Goal: Task Accomplishment & Management: Use online tool/utility

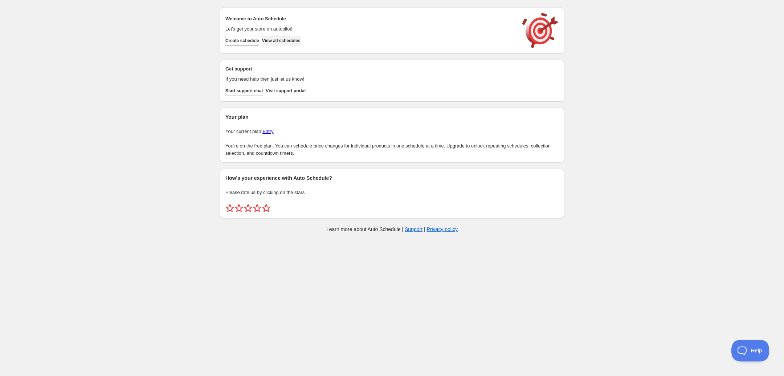
click at [291, 42] on span "View all schedules" at bounding box center [281, 41] width 38 height 6
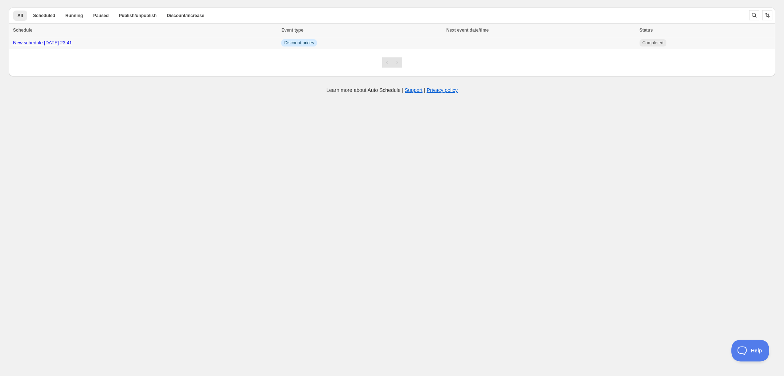
click at [277, 40] on div "New schedule [DATE] 23:41" at bounding box center [145, 42] width 264 height 7
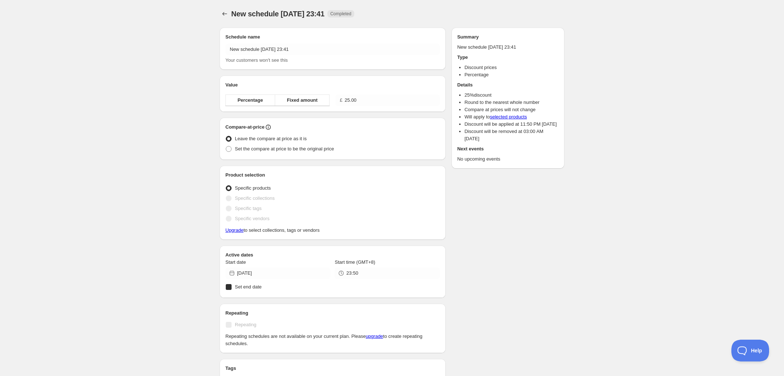
radio input "true"
checkbox input "true"
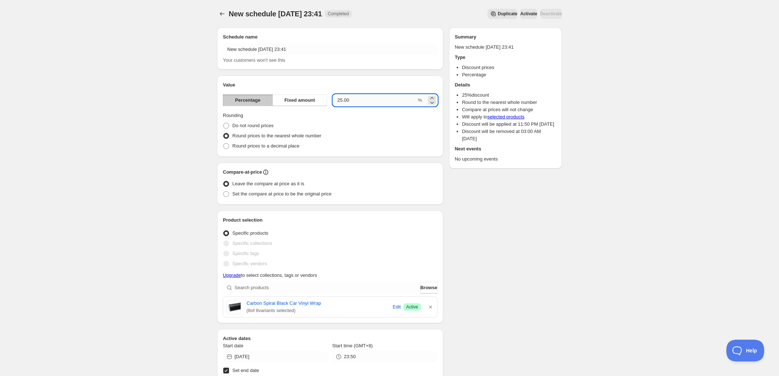
click at [342, 100] on input "25.00" at bounding box center [374, 100] width 83 height 12
type input "24.00"
click at [184, 134] on div "New schedule [DATE] 23:41. This page is ready New schedule [DATE] 23:41 Complet…" at bounding box center [389, 348] width 779 height 696
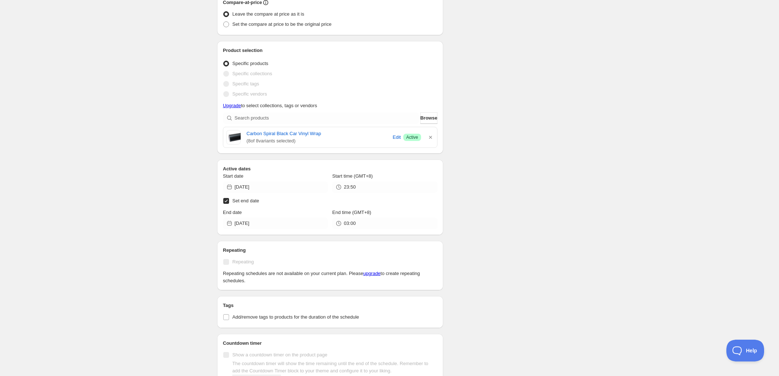
scroll to position [181, 0]
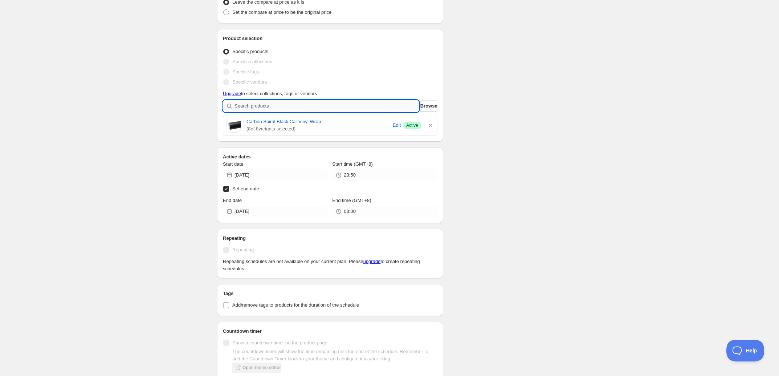
click at [290, 105] on input "search" at bounding box center [326, 106] width 184 height 12
paste input "High Gloss Piano White Car Vinyl Wrap"
type input "High Gloss Piano White Car Vinyl Wrap"
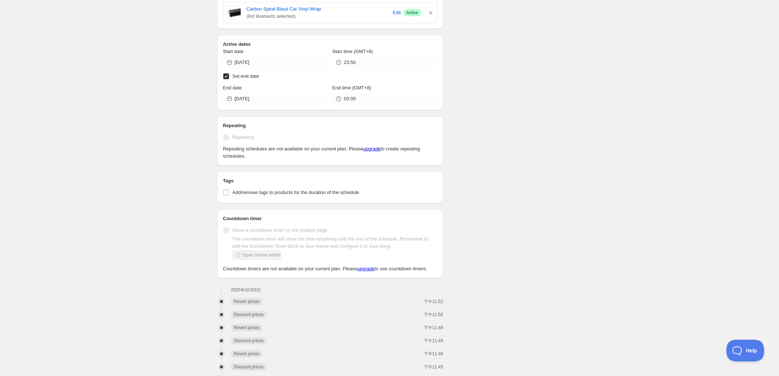
scroll to position [317, 0]
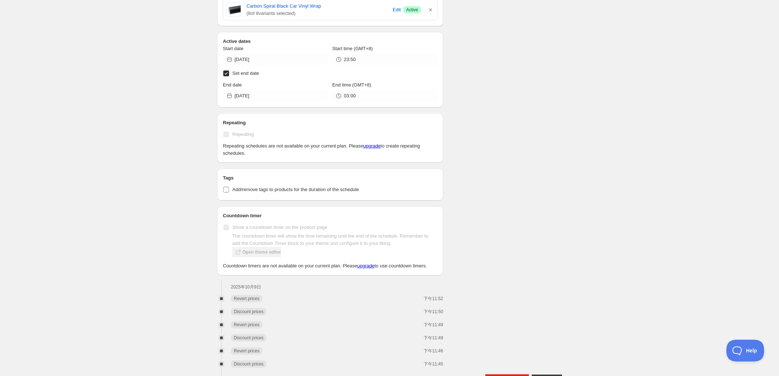
click at [239, 190] on span "Add/remove tags to products for the duration of the schedule" at bounding box center [295, 189] width 127 height 5
click at [229, 190] on input "Add/remove tags to products for the duration of the schedule" at bounding box center [226, 190] width 6 height 6
checkbox input "true"
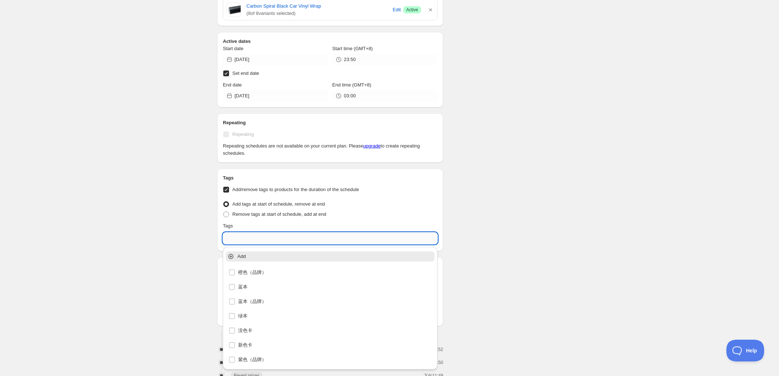
click at [261, 241] on input "text" at bounding box center [330, 238] width 214 height 12
click at [245, 240] on input "text" at bounding box center [330, 238] width 214 height 12
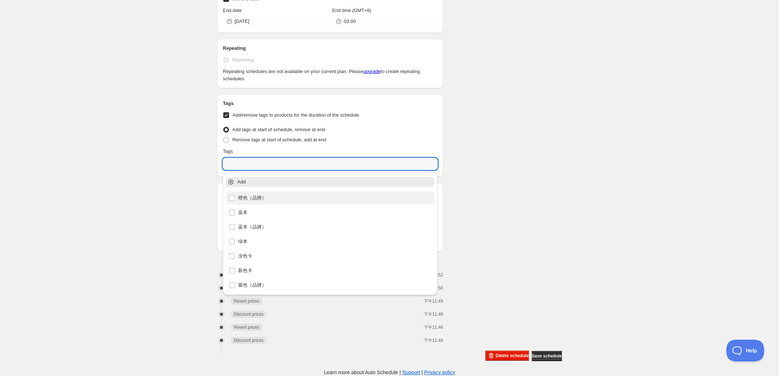
scroll to position [355, 0]
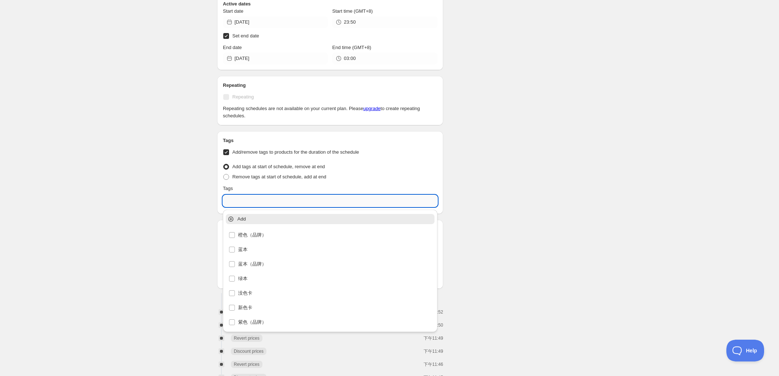
click at [242, 204] on input "text" at bounding box center [330, 201] width 214 height 12
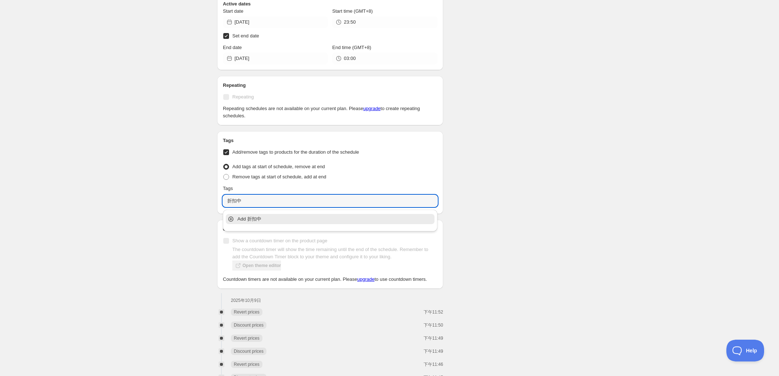
click at [247, 213] on div "Add 折扣中" at bounding box center [330, 219] width 212 height 15
type input "折扣中"
click at [487, 199] on div "Schedule name New schedule [DATE] 23:41 Your customers won't see this Value Per…" at bounding box center [386, 37] width 351 height 740
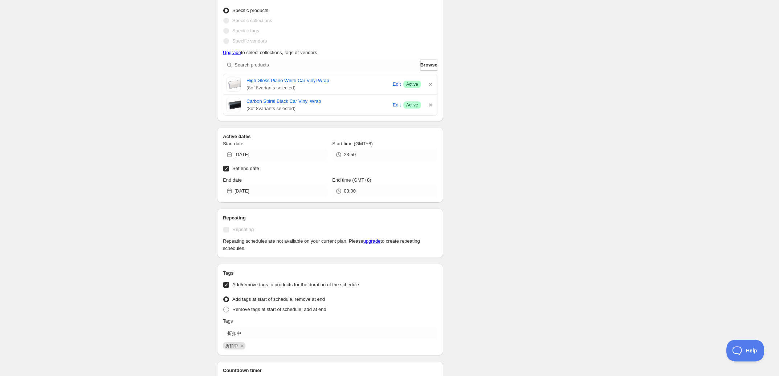
scroll to position [219, 0]
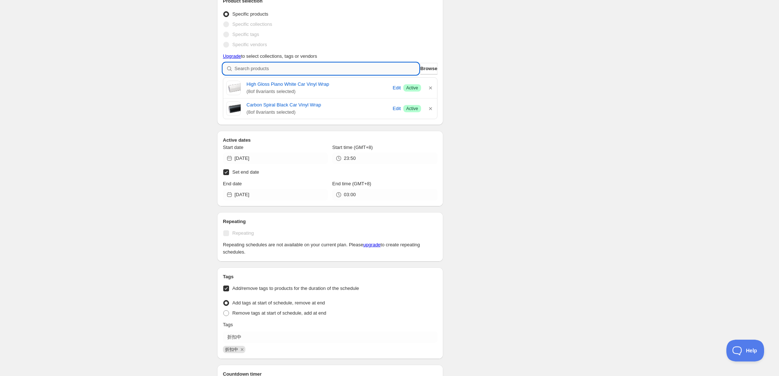
click at [300, 73] on input "search" at bounding box center [326, 69] width 184 height 12
paste input "Gloss Lamborghini Blue Vinyl Wrap"
type input "Gloss Lamborghini Blue Vinyl Wrap"
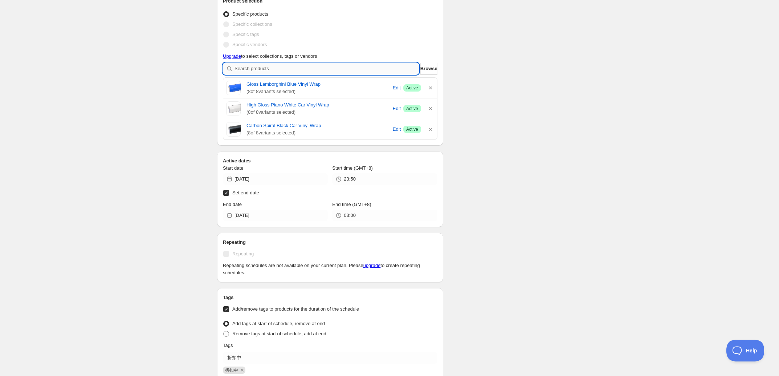
click at [363, 65] on input "search" at bounding box center [326, 69] width 184 height 12
paste input "High Gloss Apple Red Vinyl Car Wrap"
type input "High Gloss Apple Red Vinyl Car Wrap"
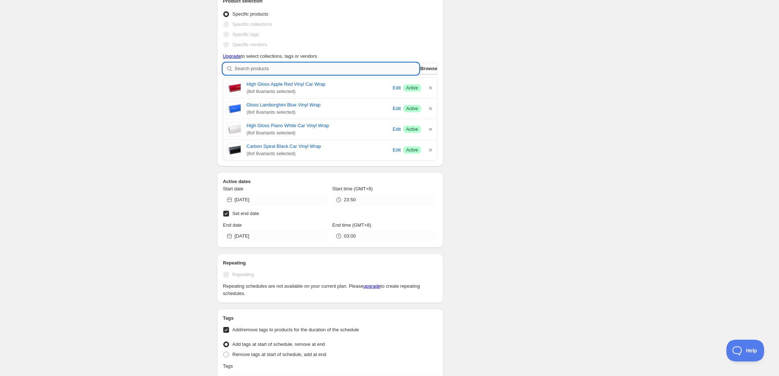
click at [316, 73] on input "search" at bounding box center [326, 69] width 184 height 12
paste input "High Gloss Coral Orange Vinyl Wrap"
type input "High Gloss Coral Orange Vinyl Wrap"
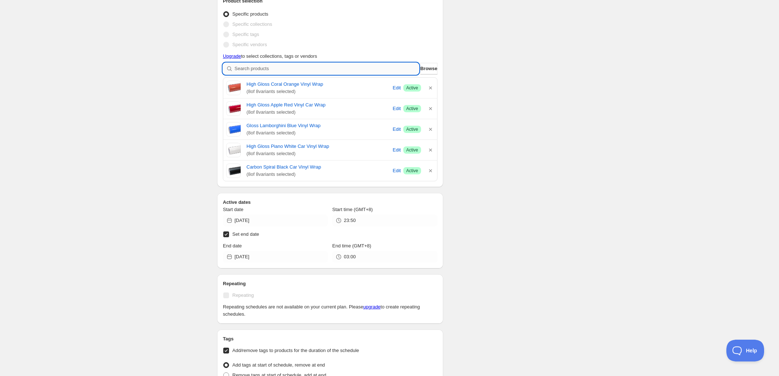
click at [315, 66] on input "search" at bounding box center [326, 69] width 184 height 12
paste input "High Gloss Lime Yellow Vinyl Car Wrap"
type input "High Gloss Lime Yellow Vinyl Car Wrap"
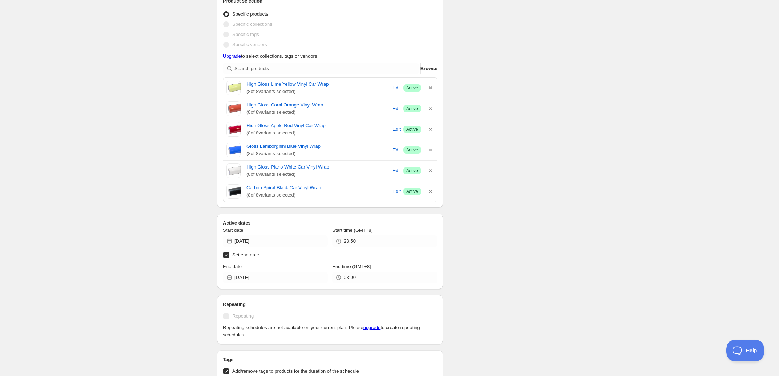
click at [427, 87] on icon "button" at bounding box center [430, 87] width 7 height 7
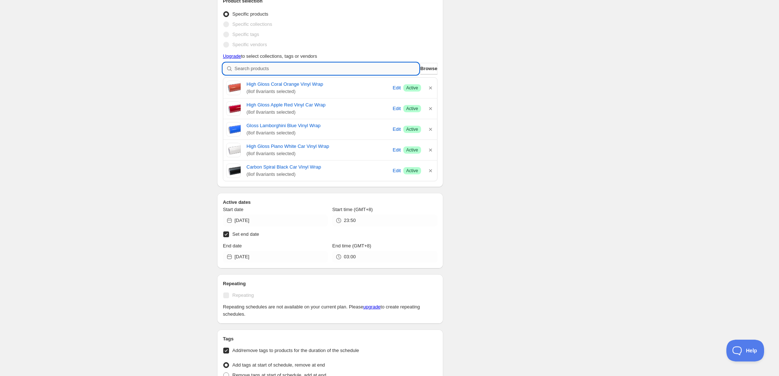
click at [330, 72] on input "search" at bounding box center [326, 69] width 184 height 12
paste input "Matte Chartreuse Yellow Vinyl Car Wrap"
type input "Matte Chartreuse Yellow Vinyl Car Wrap"
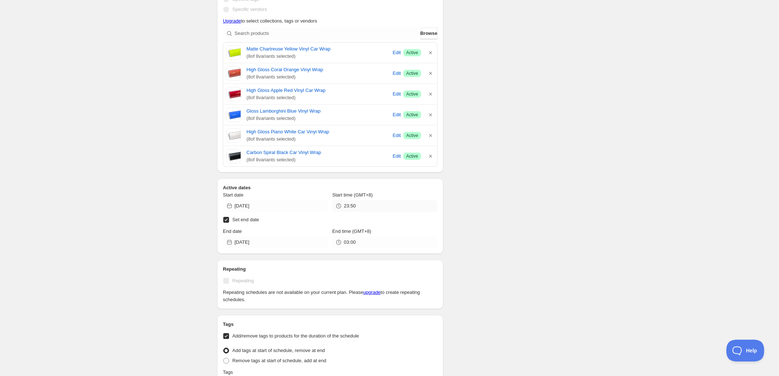
scroll to position [264, 0]
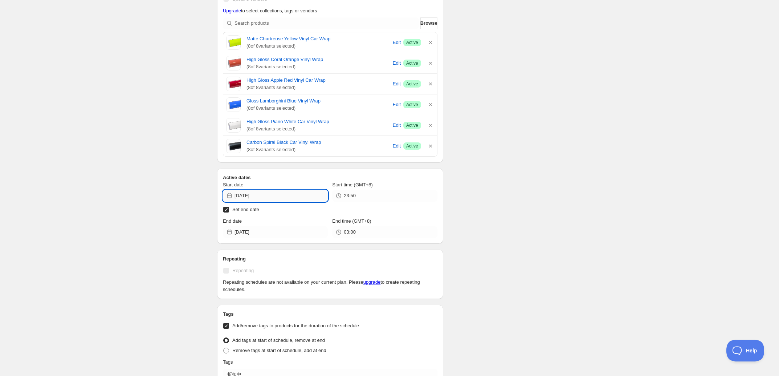
click at [292, 196] on input "[DATE]" at bounding box center [280, 196] width 93 height 12
click at [302, 245] on span "10" at bounding box center [302, 248] width 8 height 6
type input "[DATE]"
copy link "Matte Chartreuse Yellow Vinyl Car Wrap"
drag, startPoint x: 244, startPoint y: 37, endPoint x: 340, endPoint y: 39, distance: 95.8
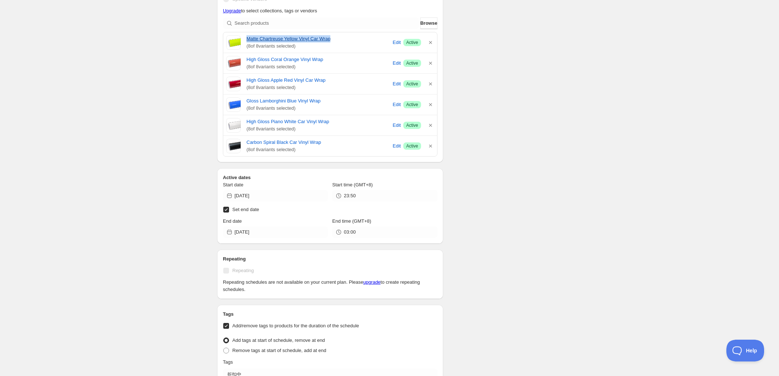
click at [340, 39] on div "Matte Chartreuse Yellow Vinyl Car Wrap ( 8 of 8 variants selected) Edit Success…" at bounding box center [330, 42] width 208 height 15
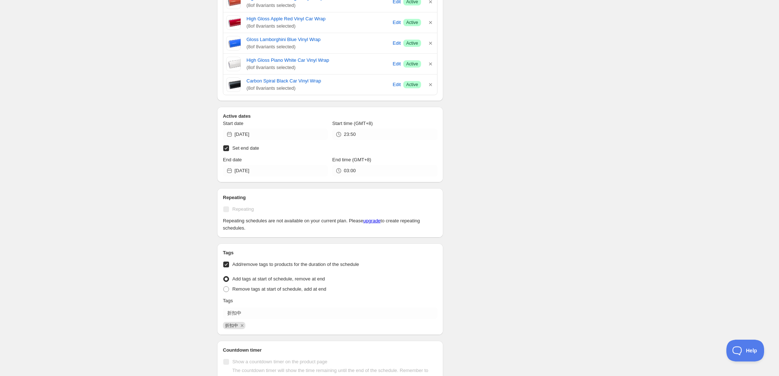
scroll to position [310, 0]
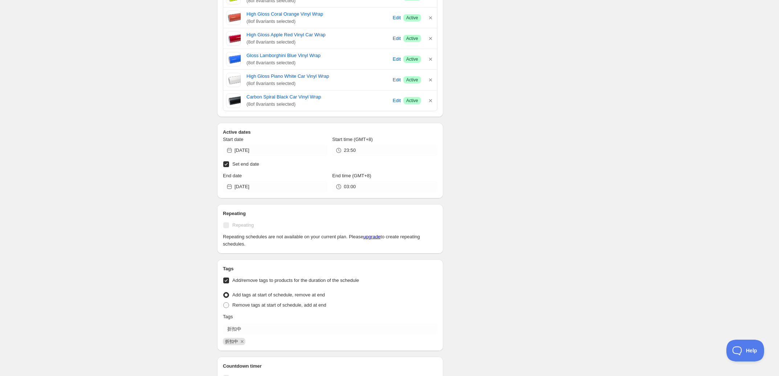
drag, startPoint x: 224, startPoint y: 236, endPoint x: 256, endPoint y: 247, distance: 34.0
click at [256, 247] on p "Repeating schedules are not available on your current plan. Please upgrade to c…" at bounding box center [330, 240] width 214 height 15
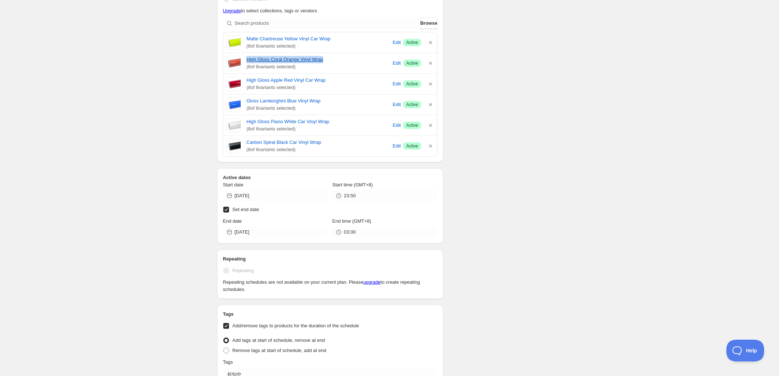
copy link "High Gloss Coral Orange Vinyl Wrap"
drag, startPoint x: 251, startPoint y: 58, endPoint x: 328, endPoint y: 62, distance: 76.3
click at [328, 62] on div "High Gloss Coral Orange Vinyl Wrap ( 8 of 8 variants selected) Edit Success Act…" at bounding box center [330, 63] width 208 height 15
drag, startPoint x: 242, startPoint y: 81, endPoint x: 331, endPoint y: 80, distance: 88.9
click at [331, 80] on div "High Gloss Apple Red Vinyl Car Wrap ( 8 of 8 variants selected) Edit Success Ac…" at bounding box center [330, 84] width 208 height 15
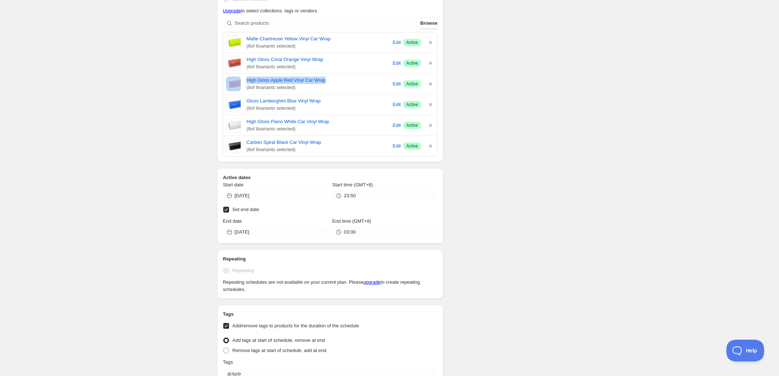
click at [177, 79] on div "New schedule [DATE] 23:41. This page is ready New schedule [DATE] 23:41 Complet…" at bounding box center [389, 165] width 779 height 859
drag, startPoint x: 244, startPoint y: 81, endPoint x: 338, endPoint y: 77, distance: 94.1
click at [338, 77] on div "High Gloss Apple Red Vinyl Car Wrap ( 8 of 8 variants selected) Edit Success Ac…" at bounding box center [330, 84] width 214 height 20
click at [428, 83] on icon "button" at bounding box center [430, 83] width 7 height 7
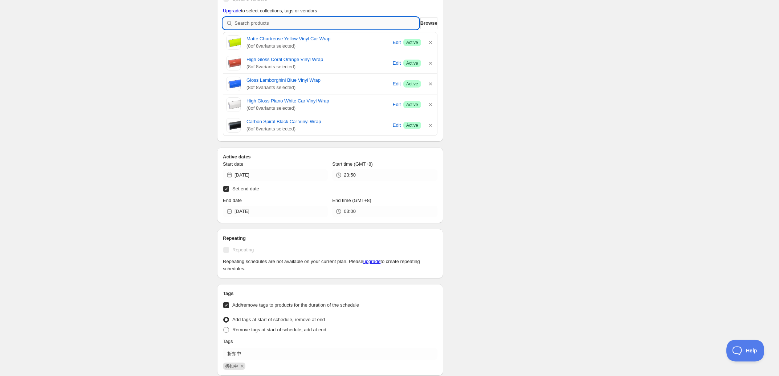
click at [314, 25] on input "search" at bounding box center [326, 23] width 184 height 12
paste input "Gloss Metallic Fluorescent Green Vinyl Wrap"
type input "Gloss Metallic Fluorescent Green Vinyl Wrap"
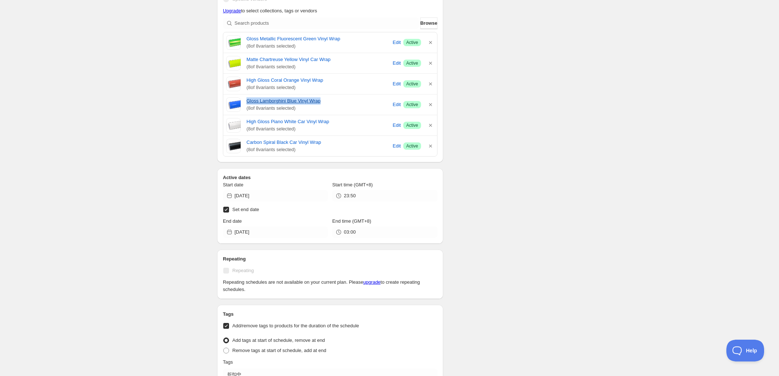
copy link "Gloss Lamborghini Blue Vinyl Wrap"
drag, startPoint x: 244, startPoint y: 101, endPoint x: 327, endPoint y: 101, distance: 83.1
click at [327, 101] on div "Gloss Lamborghini Blue Vinyl Wrap ( 8 of 8 variants selected) Edit Success Acti…" at bounding box center [330, 104] width 208 height 15
drag, startPoint x: 245, startPoint y: 124, endPoint x: 340, endPoint y: 125, distance: 94.7
click at [340, 125] on div "High Gloss Piano White Car Vinyl Wrap ( 8 of 8 variants selected) Edit Success …" at bounding box center [330, 125] width 208 height 15
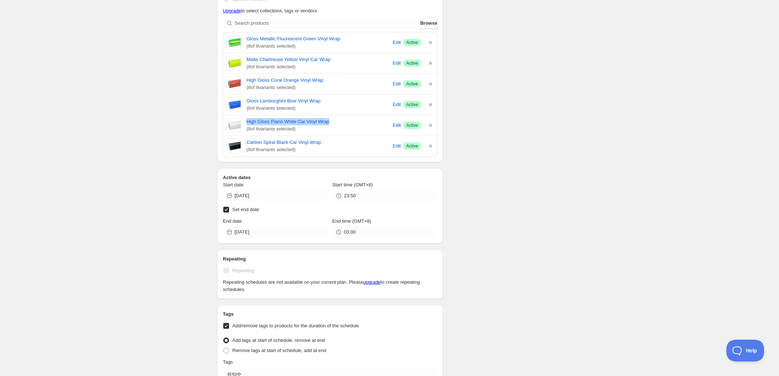
copy link "High Gloss Piano White Car Vinyl Wrap"
drag, startPoint x: 245, startPoint y: 142, endPoint x: 336, endPoint y: 140, distance: 91.5
click at [336, 140] on div "Carbon Spiral Black Car Vinyl Wrap ( 8 of 8 variants selected) Edit Success Act…" at bounding box center [330, 146] width 208 height 15
copy link "Carbon Spiral Black Car Vinyl Wrap"
click at [429, 146] on icon "button" at bounding box center [430, 145] width 3 height 3
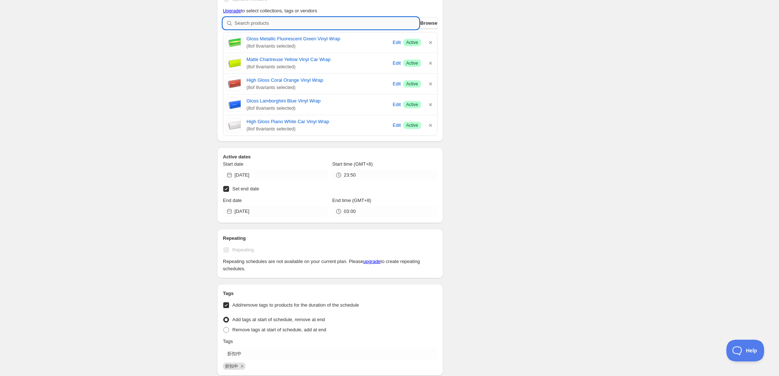
click at [330, 25] on input "search" at bounding box center [326, 23] width 184 height 12
type input "p"
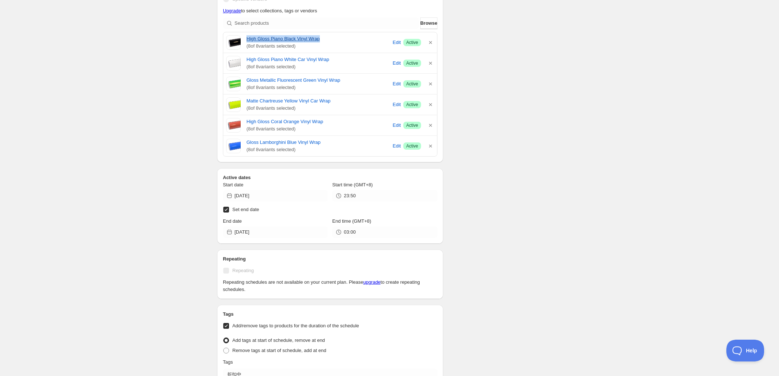
drag, startPoint x: 246, startPoint y: 38, endPoint x: 327, endPoint y: 37, distance: 81.3
click at [327, 37] on div "High Gloss Piano Black Vinyl Wrap ( 8 of 8 variants selected) Edit Success Acti…" at bounding box center [330, 42] width 208 height 15
copy link "High Gloss Piano Black Vinyl Wrap"
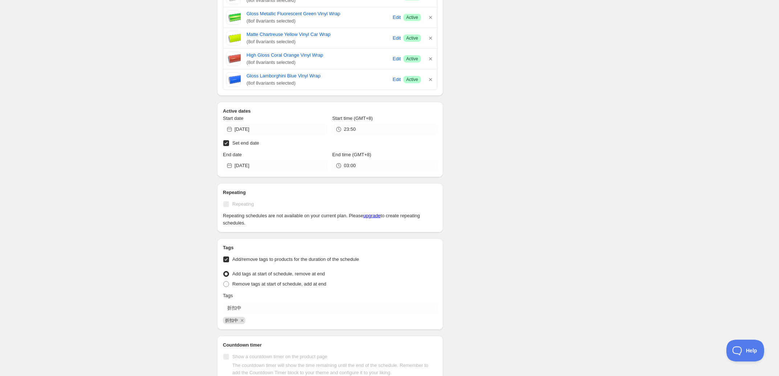
scroll to position [355, 0]
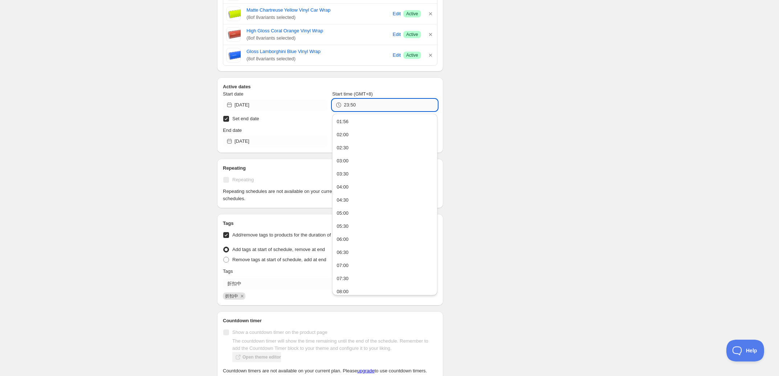
click at [345, 106] on input "23:50" at bounding box center [390, 105] width 93 height 12
click at [347, 106] on input "23:50" at bounding box center [390, 105] width 93 height 12
drag, startPoint x: 347, startPoint y: 106, endPoint x: 337, endPoint y: 105, distance: 10.5
click at [337, 105] on div "23:50" at bounding box center [384, 105] width 105 height 12
click at [348, 104] on input "23:50" at bounding box center [390, 105] width 93 height 12
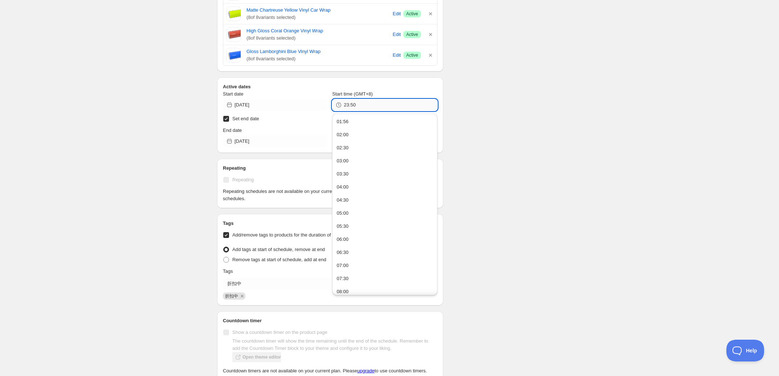
drag, startPoint x: 349, startPoint y: 105, endPoint x: 343, endPoint y: 106, distance: 5.9
click at [344, 106] on input "23:50" at bounding box center [390, 105] width 93 height 12
type input "02:50"
click at [401, 85] on h2 "Active dates" at bounding box center [330, 86] width 214 height 7
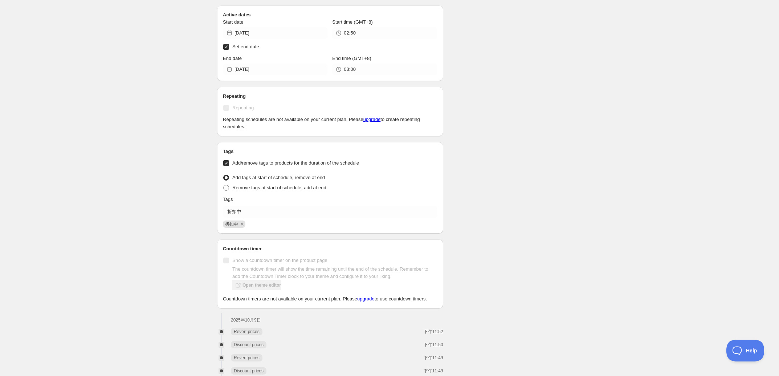
scroll to position [492, 0]
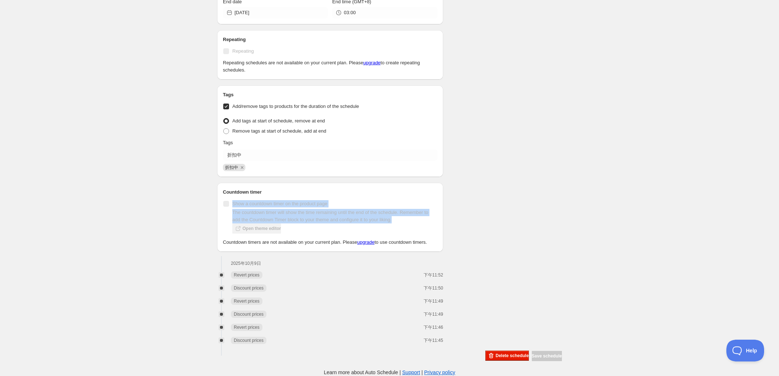
drag, startPoint x: 230, startPoint y: 192, endPoint x: 446, endPoint y: 215, distance: 217.1
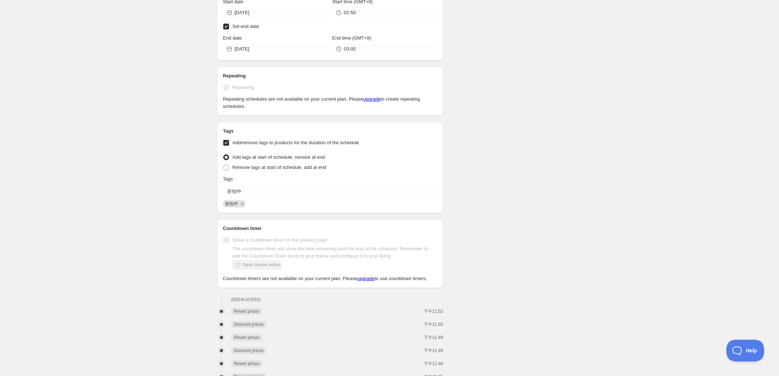
scroll to position [447, 0]
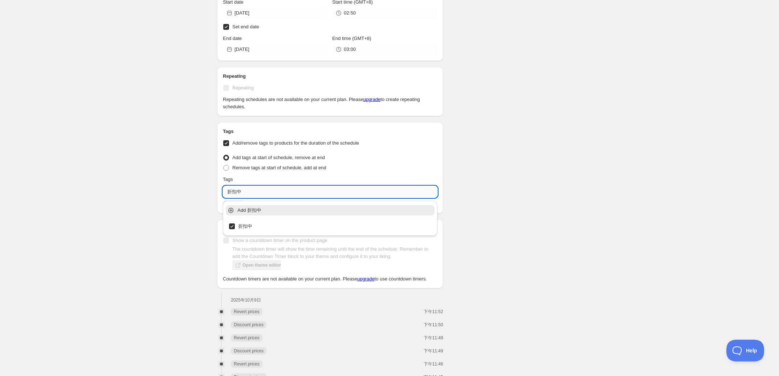
drag, startPoint x: 245, startPoint y: 193, endPoint x: 227, endPoint y: 190, distance: 18.4
click at [227, 190] on input "折扣中" at bounding box center [330, 192] width 214 height 12
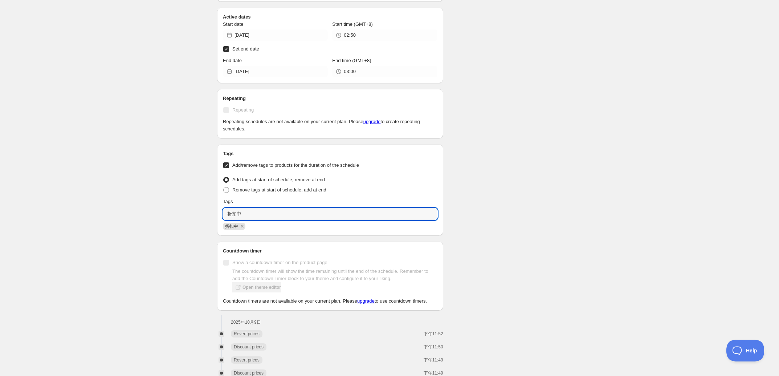
scroll to position [492, 0]
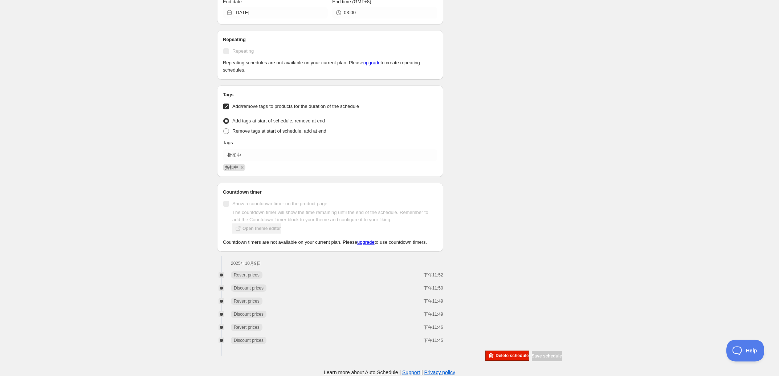
drag, startPoint x: 541, startPoint y: 353, endPoint x: 533, endPoint y: 307, distance: 47.5
click at [541, 353] on div "Save schedule" at bounding box center [547, 356] width 30 height 10
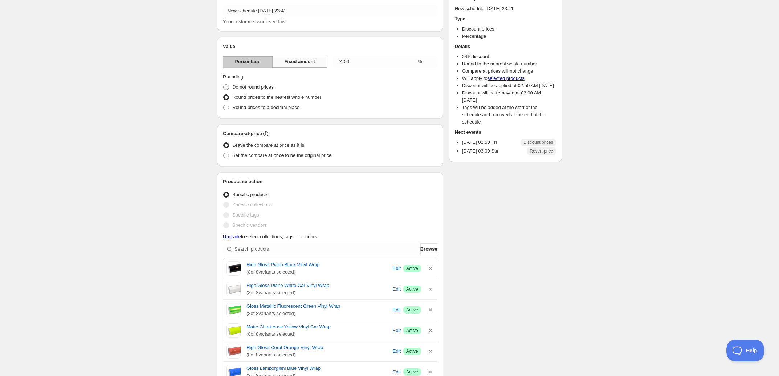
scroll to position [0, 0]
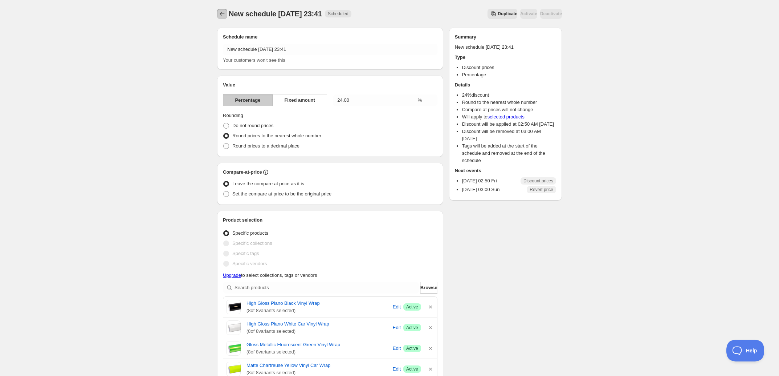
click at [224, 16] on icon "Schedules" at bounding box center [221, 13] width 7 height 7
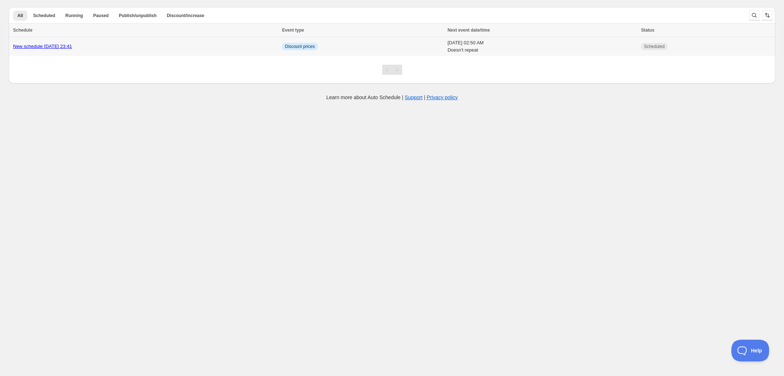
click at [205, 51] on td "New schedule [DATE] 23:41" at bounding box center [144, 46] width 271 height 19
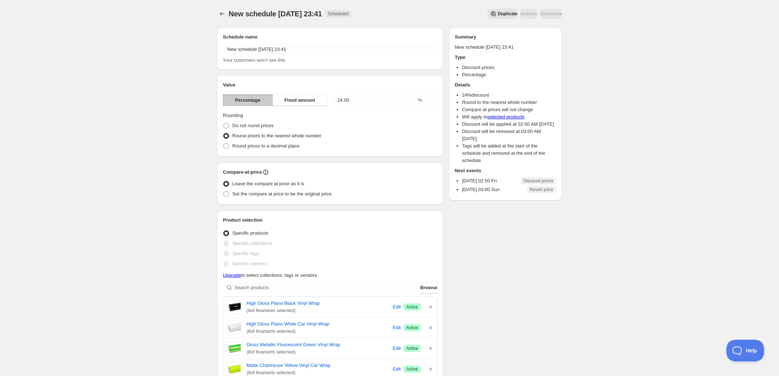
click at [497, 13] on span "Duplicate" at bounding box center [507, 14] width 20 height 6
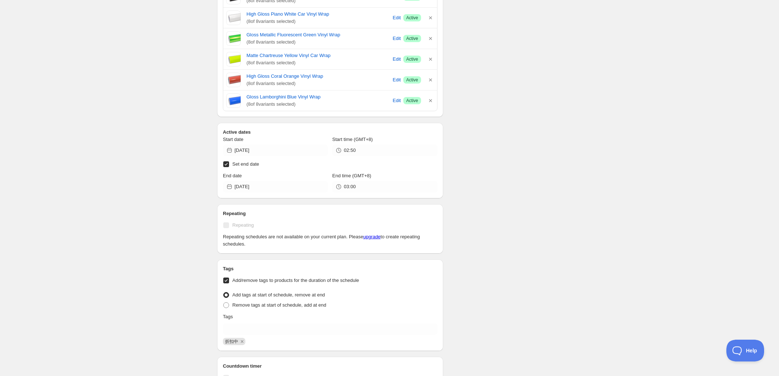
scroll to position [311, 0]
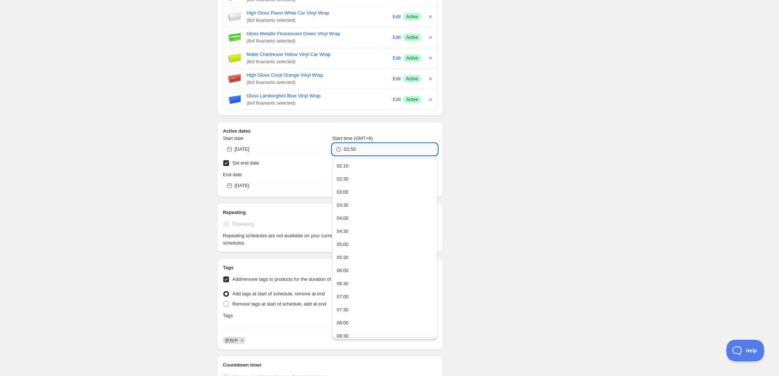
drag, startPoint x: 350, startPoint y: 151, endPoint x: 360, endPoint y: 149, distance: 9.9
click at [360, 149] on input "02:50" at bounding box center [390, 149] width 93 height 12
click at [360, 150] on input "02:50" at bounding box center [390, 149] width 93 height 12
click at [356, 149] on input "02:50" at bounding box center [390, 149] width 93 height 12
drag, startPoint x: 348, startPoint y: 150, endPoint x: 358, endPoint y: 149, distance: 9.5
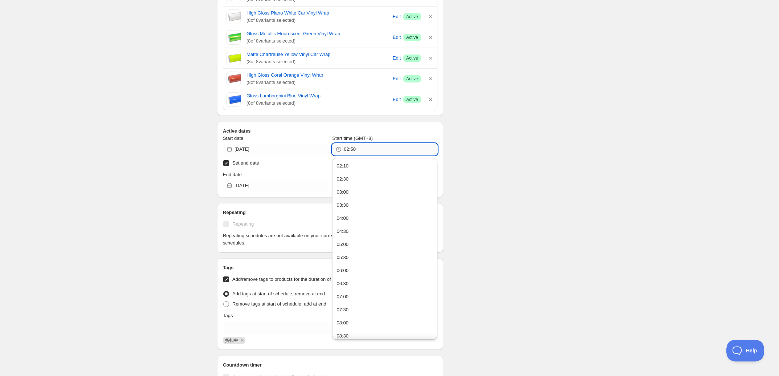
click at [358, 149] on input "02:50" at bounding box center [390, 149] width 93 height 12
drag, startPoint x: 351, startPoint y: 149, endPoint x: 358, endPoint y: 149, distance: 7.3
click at [358, 149] on input "02:50" at bounding box center [390, 149] width 93 height 12
type input "02:11"
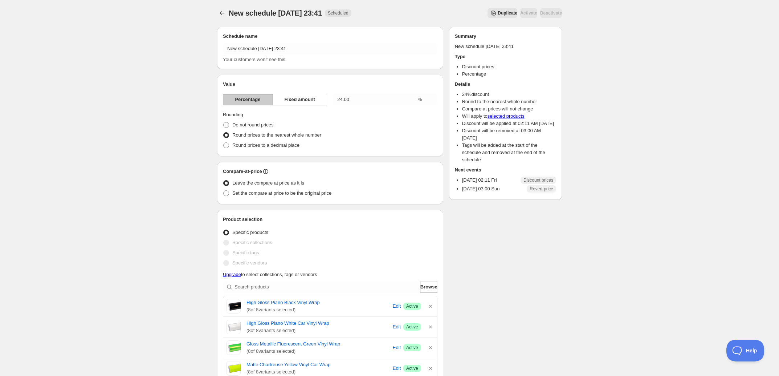
scroll to position [0, 0]
drag, startPoint x: 243, startPoint y: 304, endPoint x: 331, endPoint y: 305, distance: 87.4
click at [331, 305] on div "High Gloss Piano Black Vinyl Wrap ( 8 of 8 variants selected) Edit Success Acti…" at bounding box center [330, 306] width 208 height 15
copy link "High Gloss Piano Black Vinyl Wrap"
